Goal: Find specific page/section: Find specific page/section

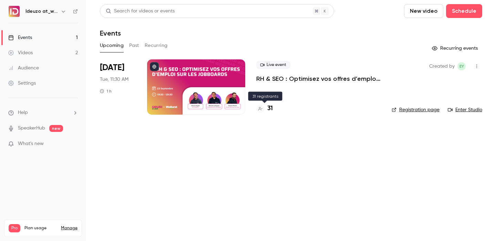
click at [268, 108] on h4 "31" at bounding box center [270, 108] width 6 height 9
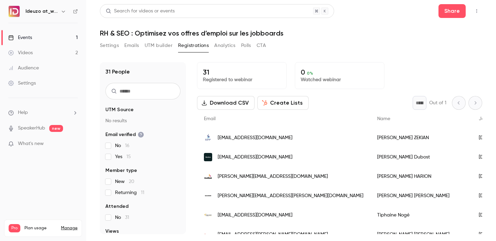
click at [22, 43] on link "Events 1" at bounding box center [43, 37] width 86 height 15
